Goal: Transaction & Acquisition: Purchase product/service

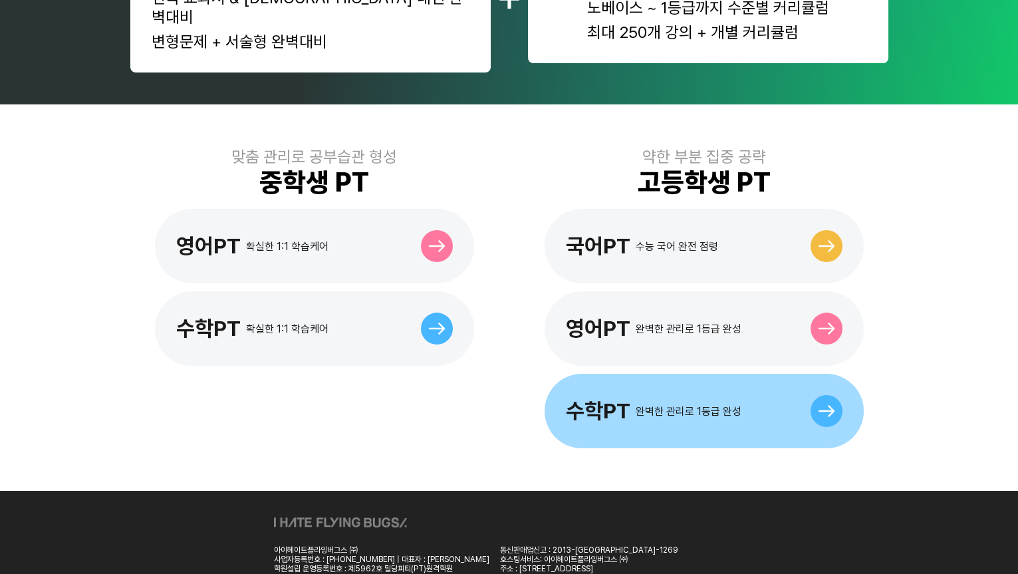
scroll to position [344, 0]
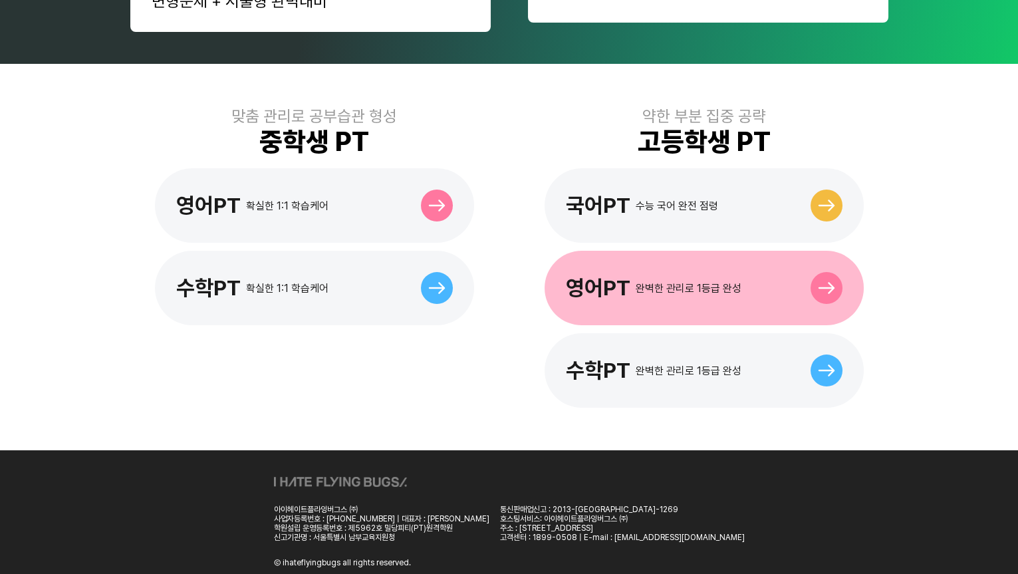
click at [617, 252] on div "영어PT 완벽한 관리로 1등급 완성" at bounding box center [703, 288] width 319 height 74
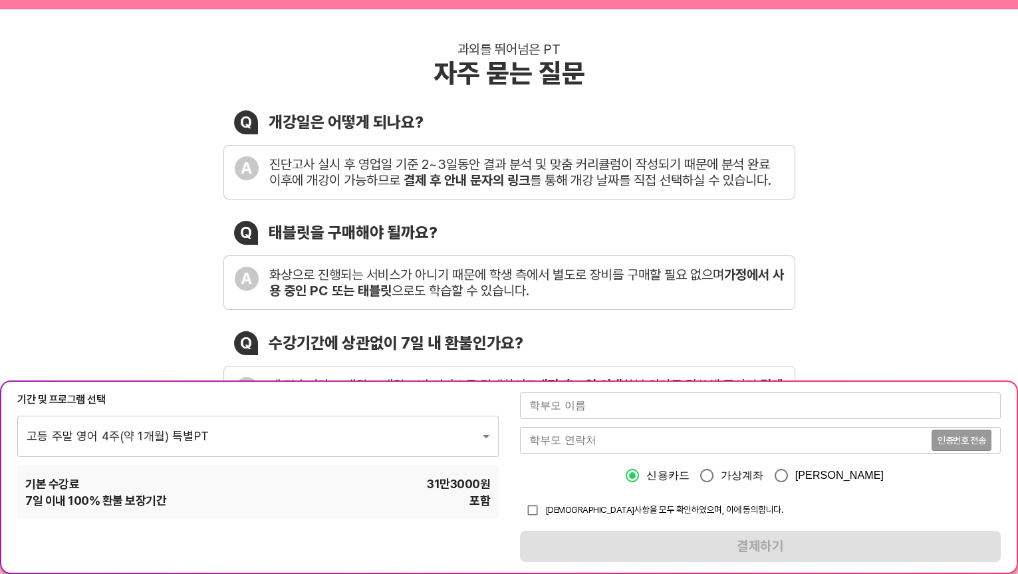
scroll to position [181, 0]
